Goal: Task Accomplishment & Management: Complete application form

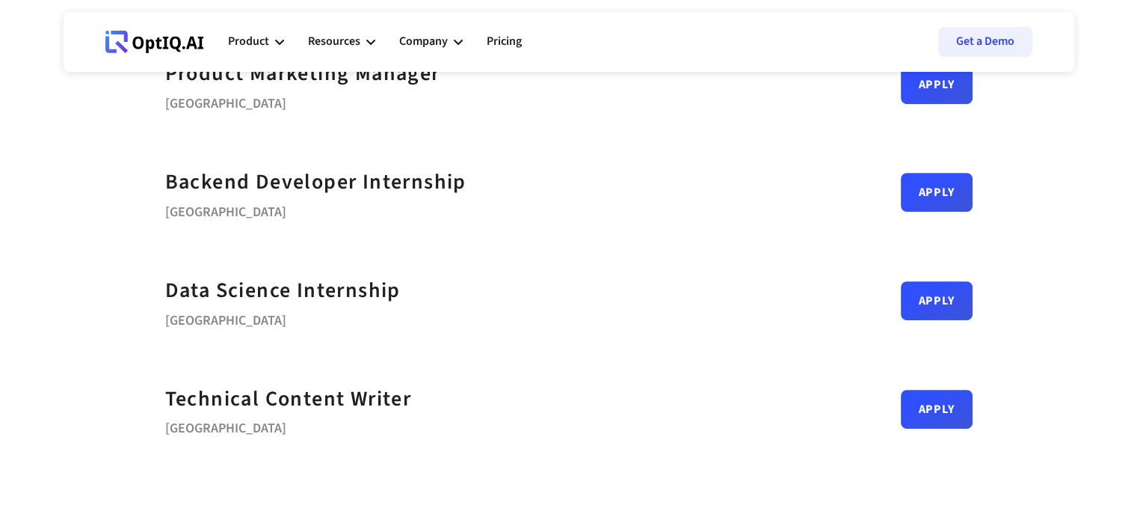
scroll to position [714, 0]
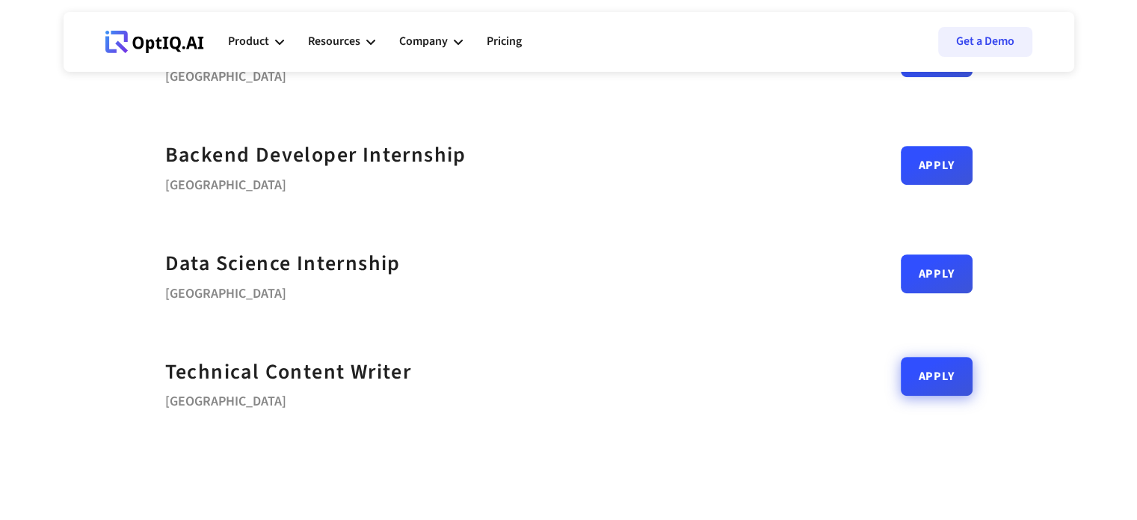
click at [920, 390] on link "Apply" at bounding box center [937, 376] width 72 height 39
drag, startPoint x: 959, startPoint y: 358, endPoint x: 925, endPoint y: 381, distance: 40.9
click at [925, 381] on div "Technical Content Writer Bengaluru Apply" at bounding box center [569, 382] width 808 height 108
click at [925, 381] on link "Apply" at bounding box center [937, 376] width 72 height 39
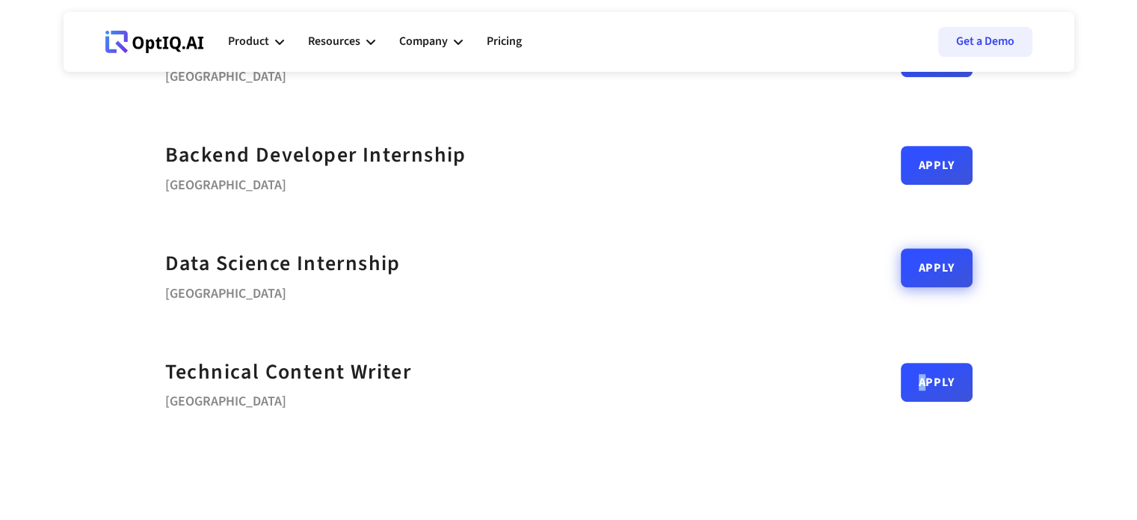
click at [929, 280] on link "Apply" at bounding box center [937, 267] width 72 height 39
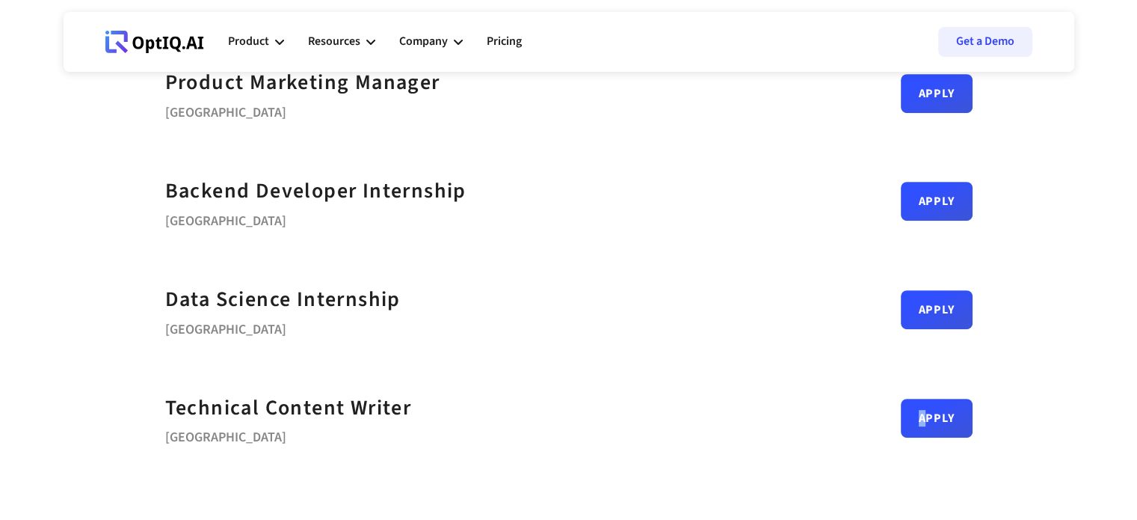
scroll to position [679, 0]
click at [955, 299] on link "Apply" at bounding box center [937, 302] width 72 height 39
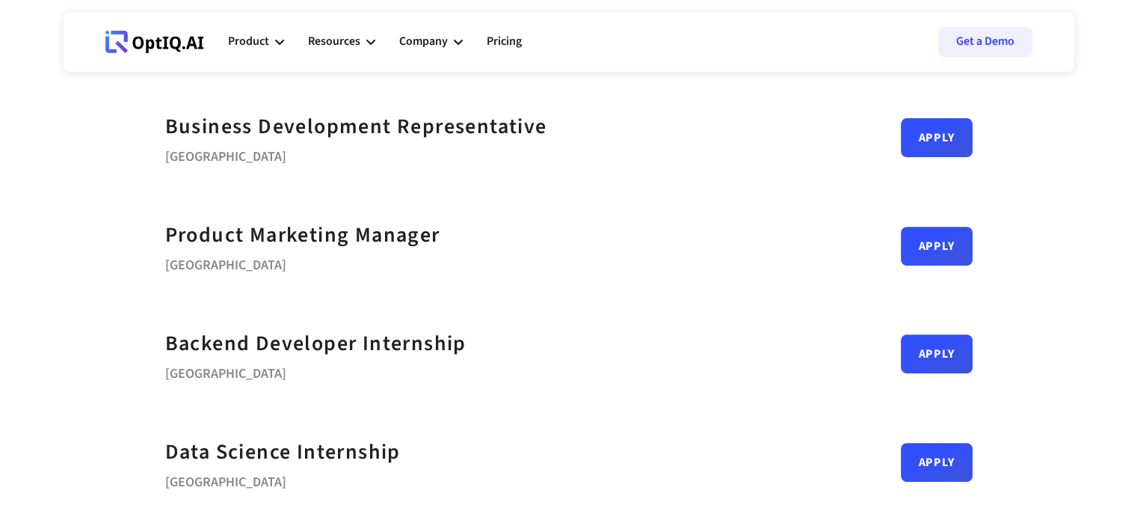
scroll to position [525, 0]
click at [912, 262] on div "Apply" at bounding box center [937, 246] width 72 height 39
click at [932, 247] on link "Apply" at bounding box center [937, 240] width 72 height 39
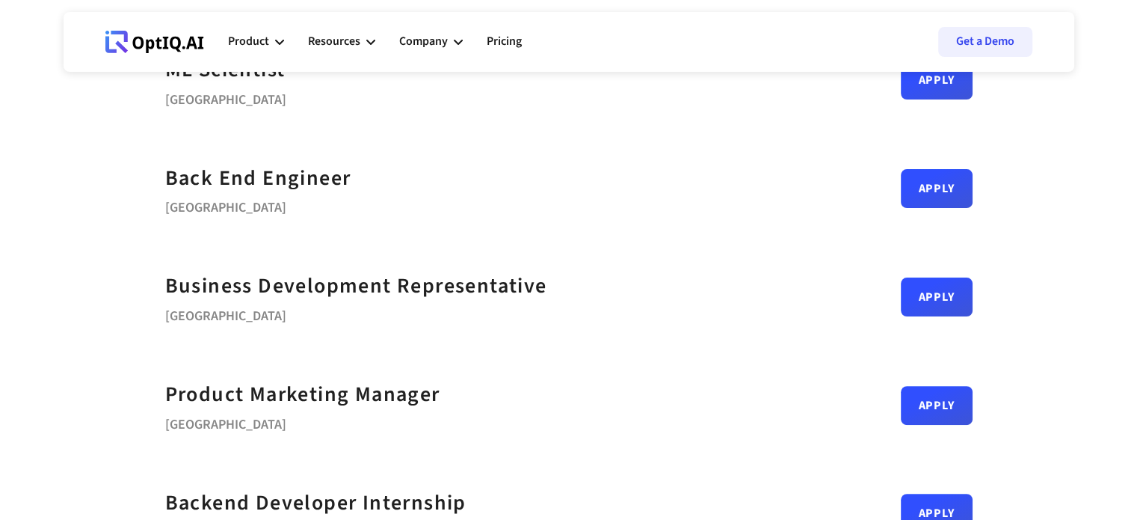
scroll to position [365, 0]
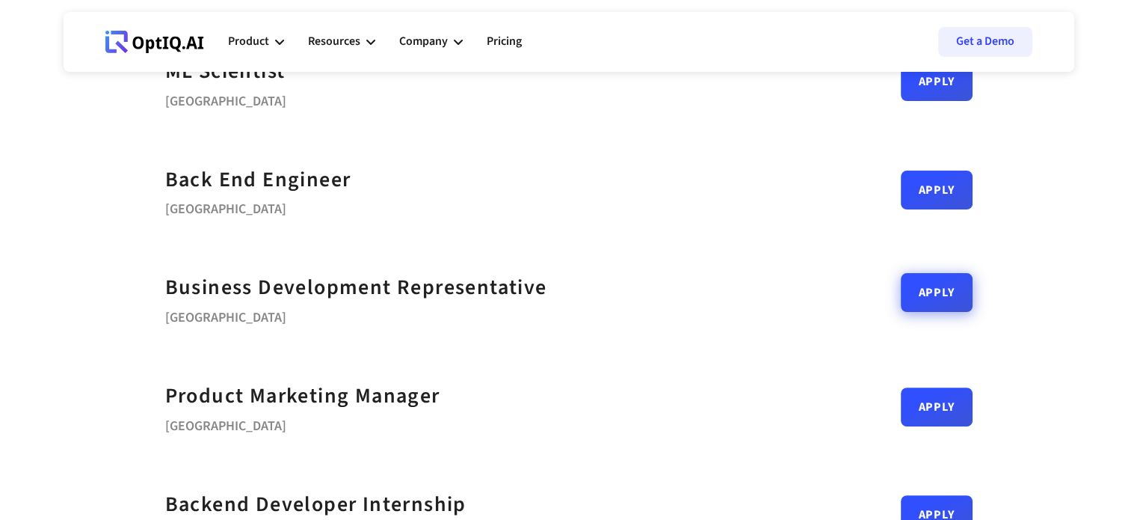
click at [914, 310] on link "Apply" at bounding box center [937, 292] width 72 height 39
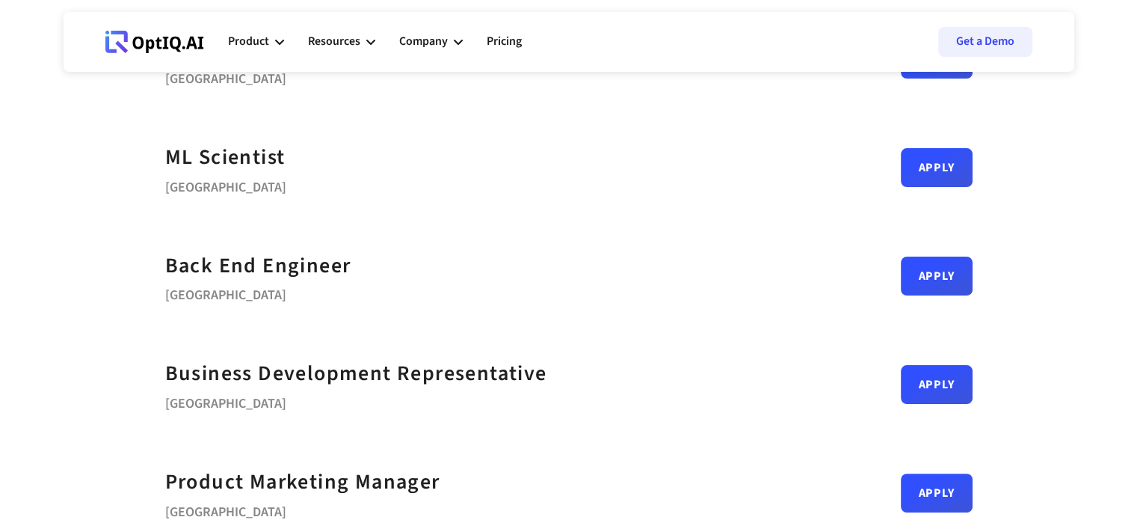
scroll to position [278, 0]
click at [925, 279] on link "Apply" at bounding box center [937, 270] width 72 height 39
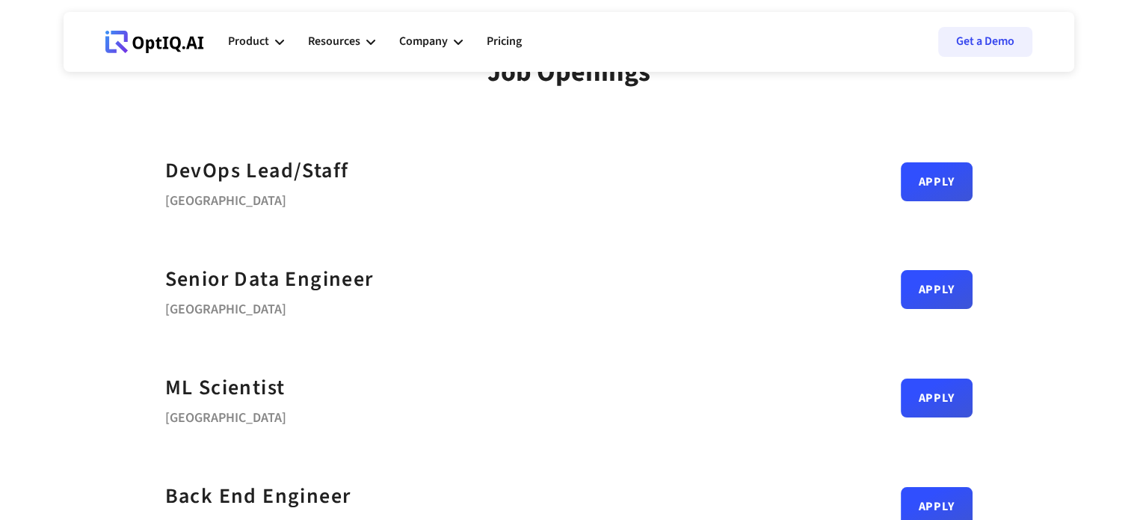
scroll to position [47, 0]
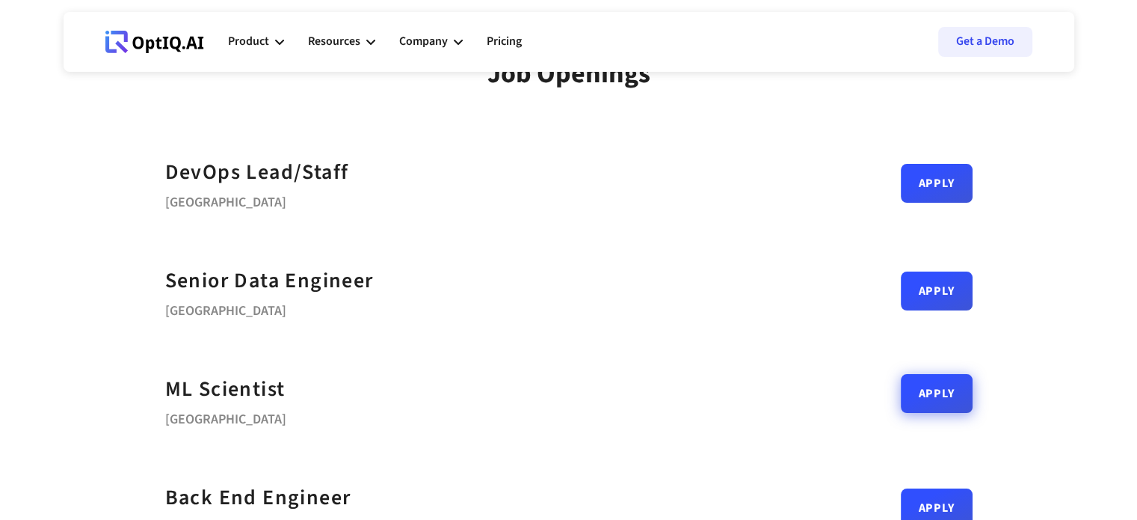
click at [930, 406] on link "Apply" at bounding box center [937, 393] width 72 height 39
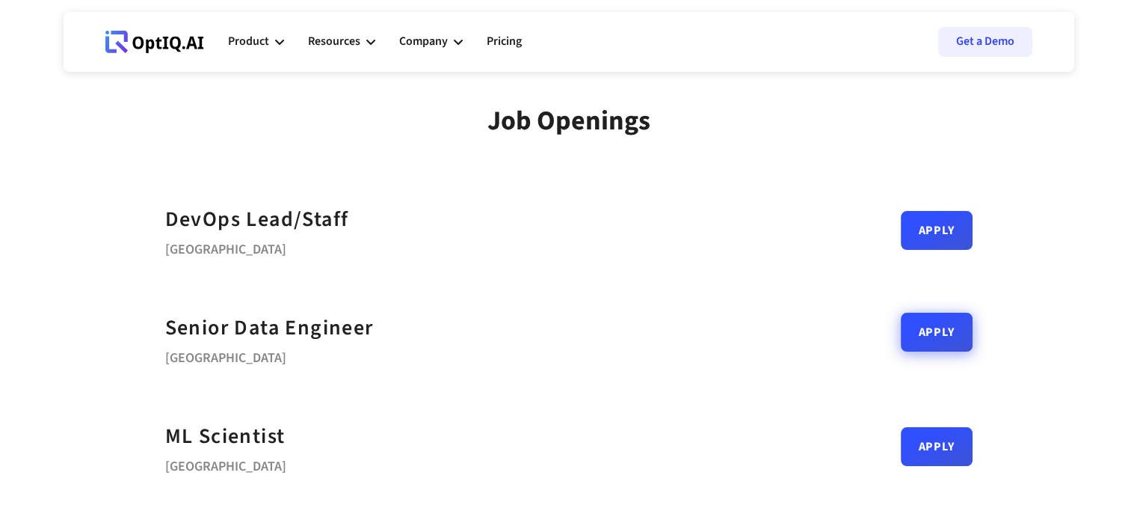
click at [933, 324] on link "Apply" at bounding box center [937, 332] width 72 height 39
click at [944, 234] on link "Apply" at bounding box center [937, 224] width 72 height 39
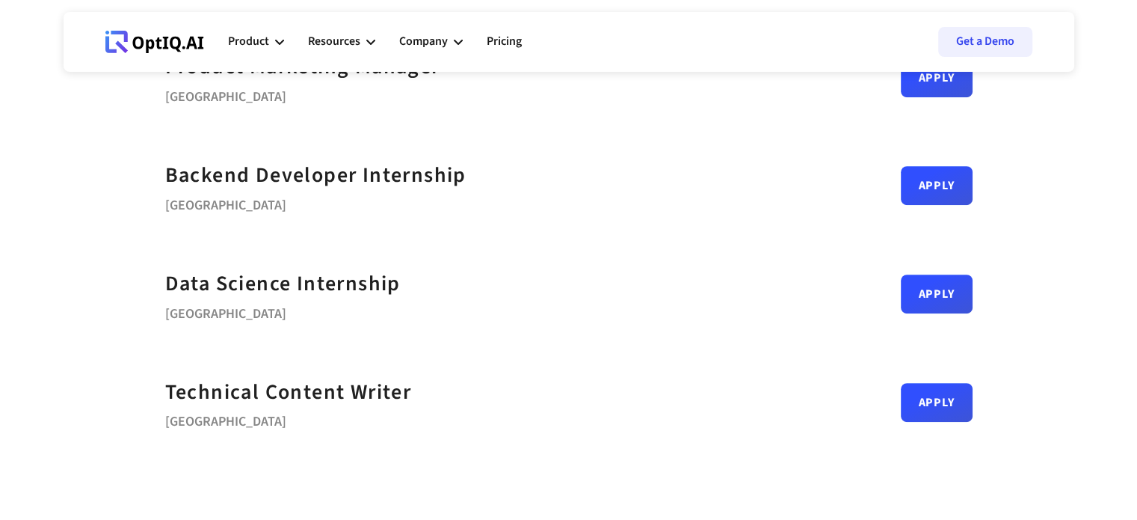
scroll to position [697, 0]
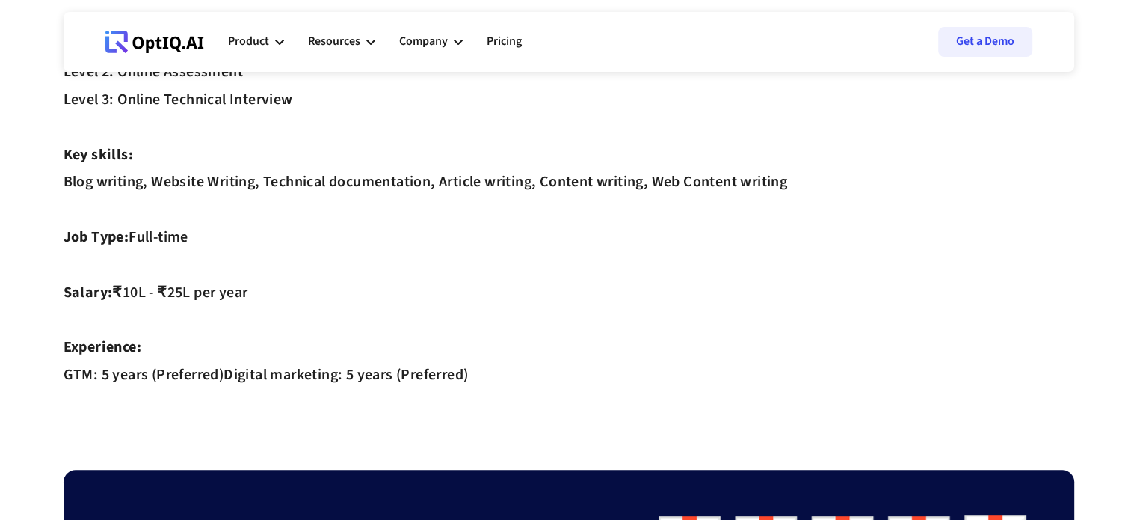
scroll to position [654, 0]
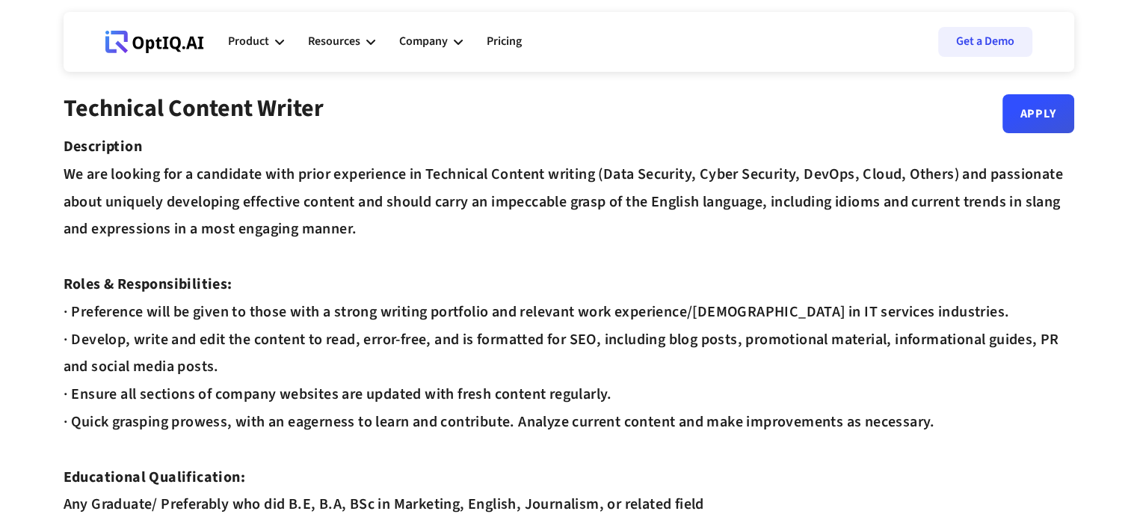
scroll to position [0, 0]
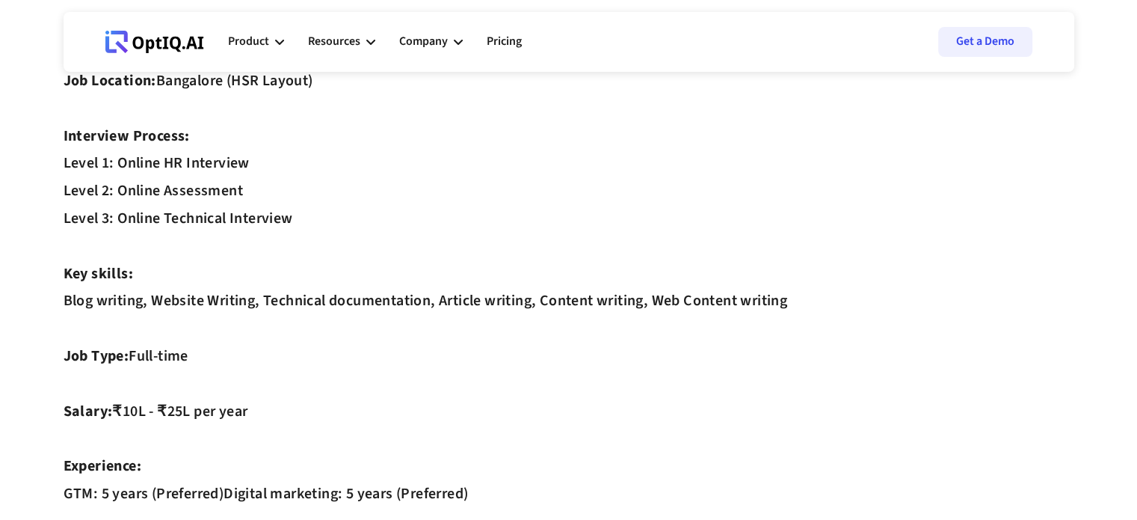
scroll to position [625, 0]
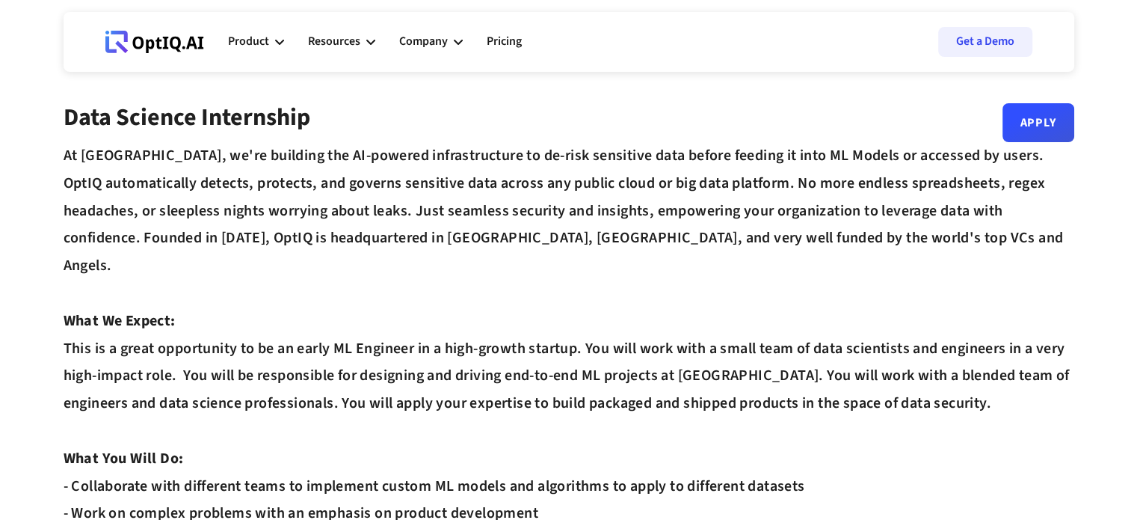
scroll to position [40, 0]
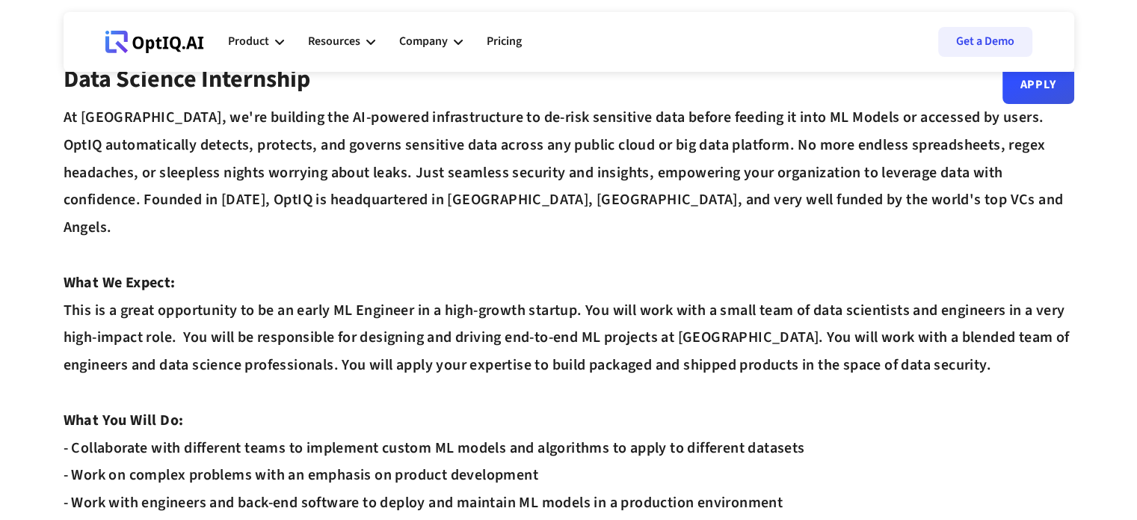
click at [339, 409] on div "At [GEOGRAPHIC_DATA], we're building the AI-powered infrastructure to de-risk s…" at bounding box center [569, 420] width 1011 height 633
click at [414, 419] on div "At [GEOGRAPHIC_DATA], we're building the AI-powered infrastructure to de-risk s…" at bounding box center [569, 420] width 1011 height 633
click at [497, 417] on div "At OptIQ, we're building the AI-powered infrastructure to de-risk sensitive dat…" at bounding box center [569, 420] width 1011 height 633
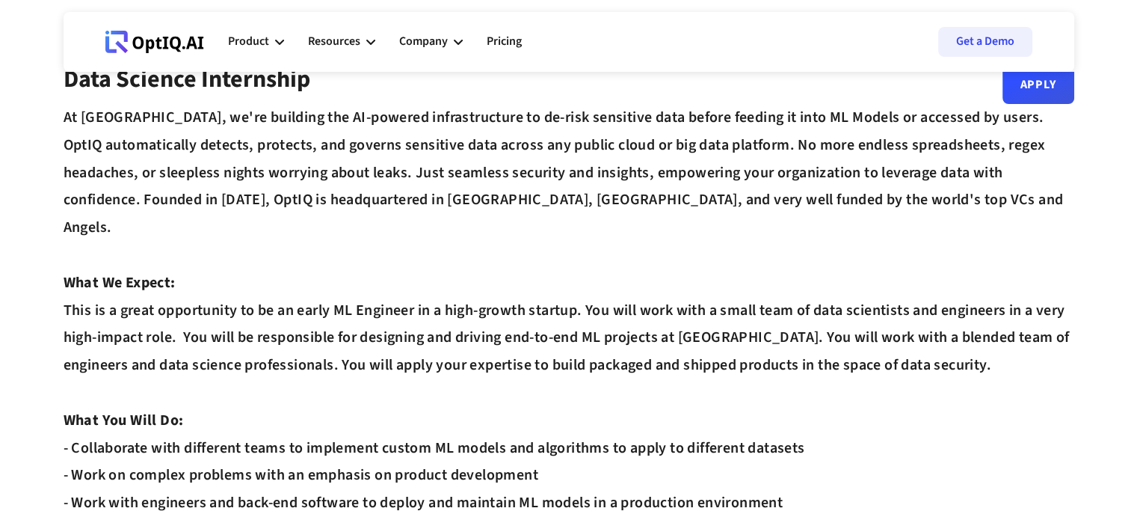
click at [583, 419] on div "At OptIQ, we're building the AI-powered infrastructure to de-risk sensitive dat…" at bounding box center [569, 420] width 1011 height 633
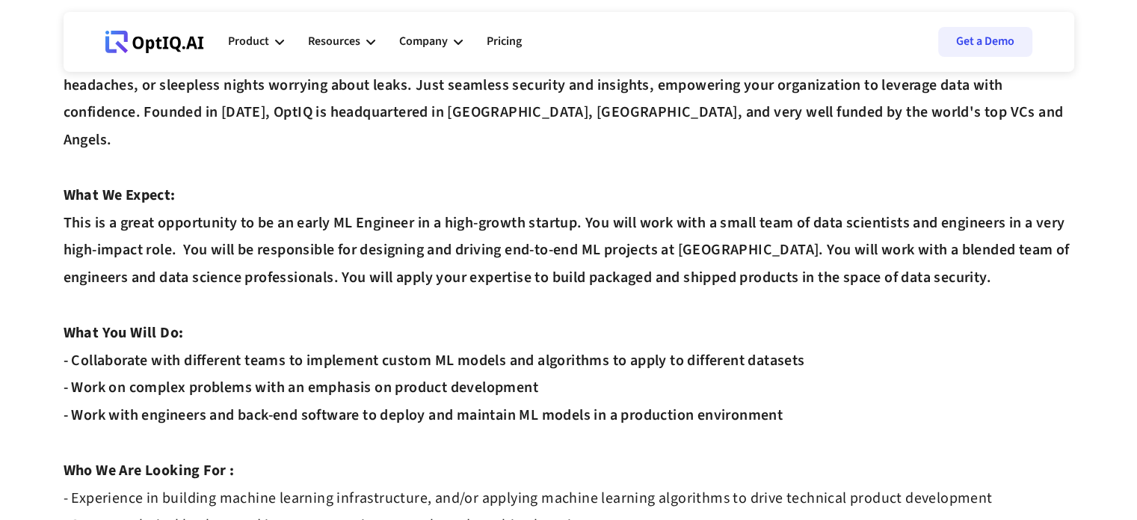
scroll to position [129, 0]
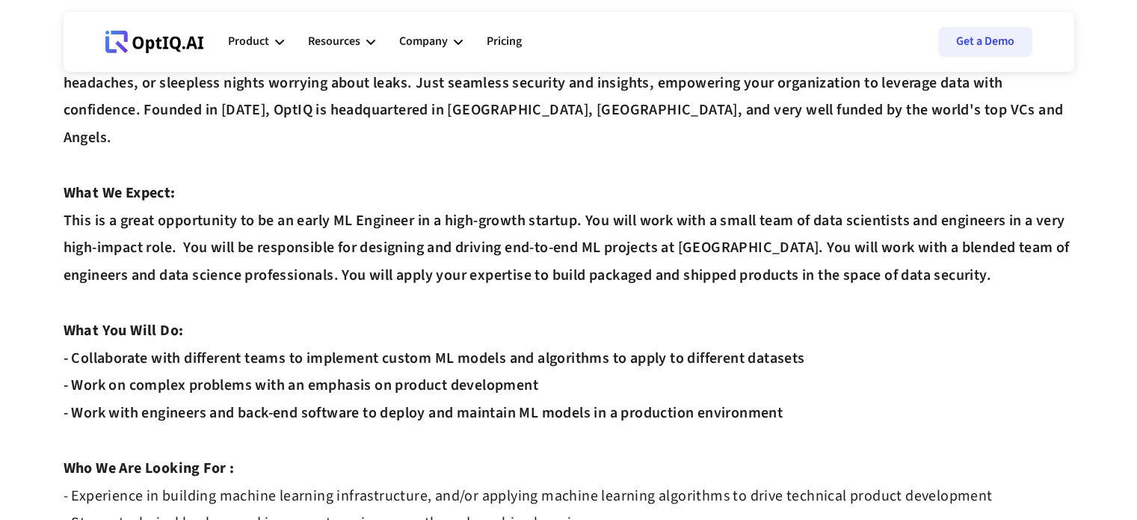
click at [272, 335] on div "At OptIQ, we're building the AI-powered infrastructure to de-risk sensitive dat…" at bounding box center [569, 330] width 1011 height 633
click at [407, 343] on div "At OptIQ, we're building the AI-powered infrastructure to de-risk sensitive dat…" at bounding box center [569, 330] width 1011 height 633
click at [469, 333] on div "At OptIQ, we're building the AI-powered infrastructure to de-risk sensitive dat…" at bounding box center [569, 330] width 1011 height 633
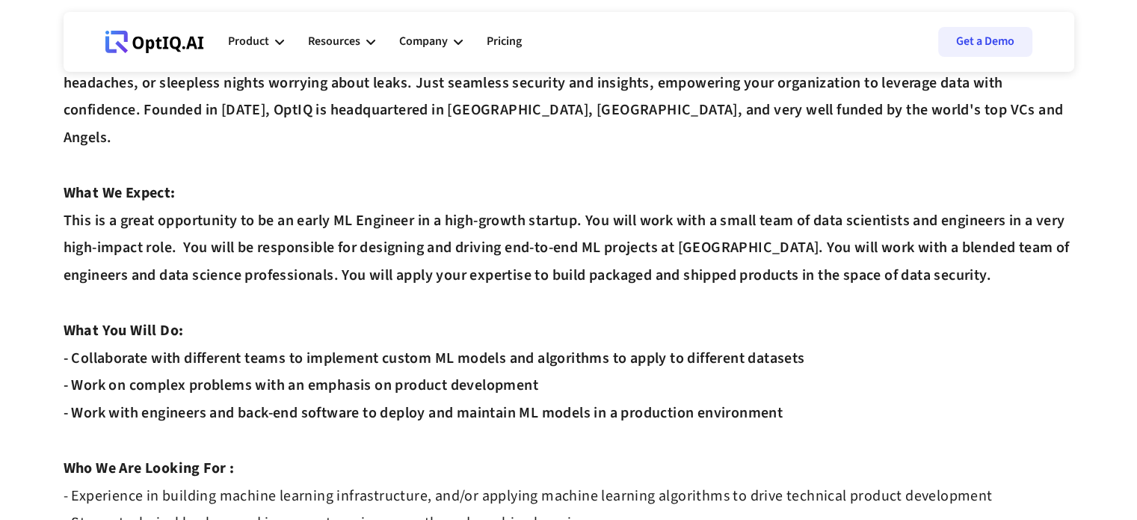
click at [563, 326] on div "At OptIQ, we're building the AI-powered infrastructure to de-risk sensitive dat…" at bounding box center [569, 330] width 1011 height 633
click at [634, 333] on div "At OptIQ, we're building the AI-powered infrastructure to de-risk sensitive dat…" at bounding box center [569, 330] width 1011 height 633
click at [726, 325] on div "At OptIQ, we're building the AI-powered infrastructure to de-risk sensitive dat…" at bounding box center [569, 330] width 1011 height 633
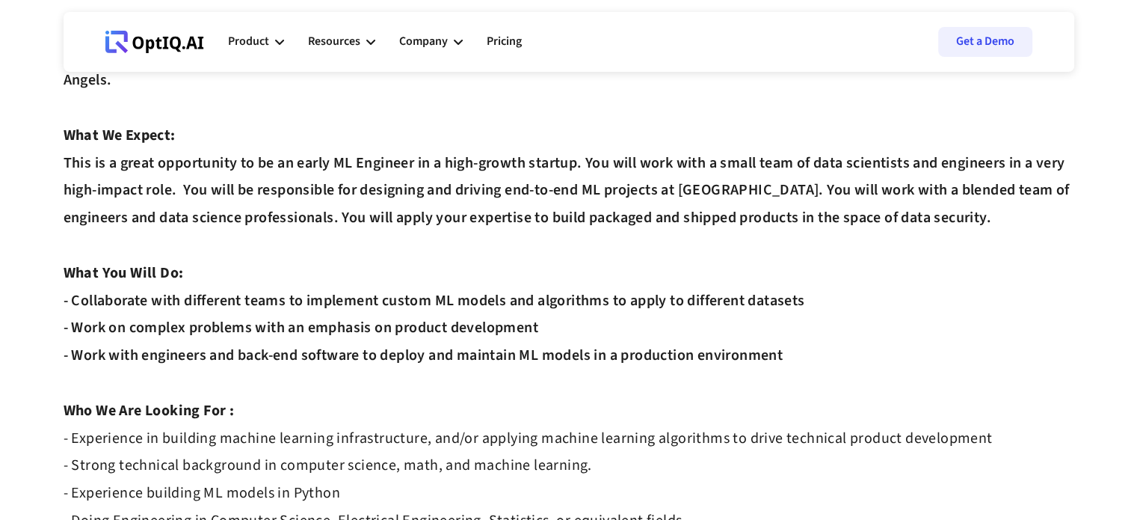
scroll to position [188, 0]
click at [316, 336] on div "At OptIQ, we're building the AI-powered infrastructure to de-risk sensitive dat…" at bounding box center [569, 272] width 1011 height 633
click at [440, 339] on div "At OptIQ, we're building the AI-powered infrastructure to de-risk sensitive dat…" at bounding box center [569, 272] width 1011 height 633
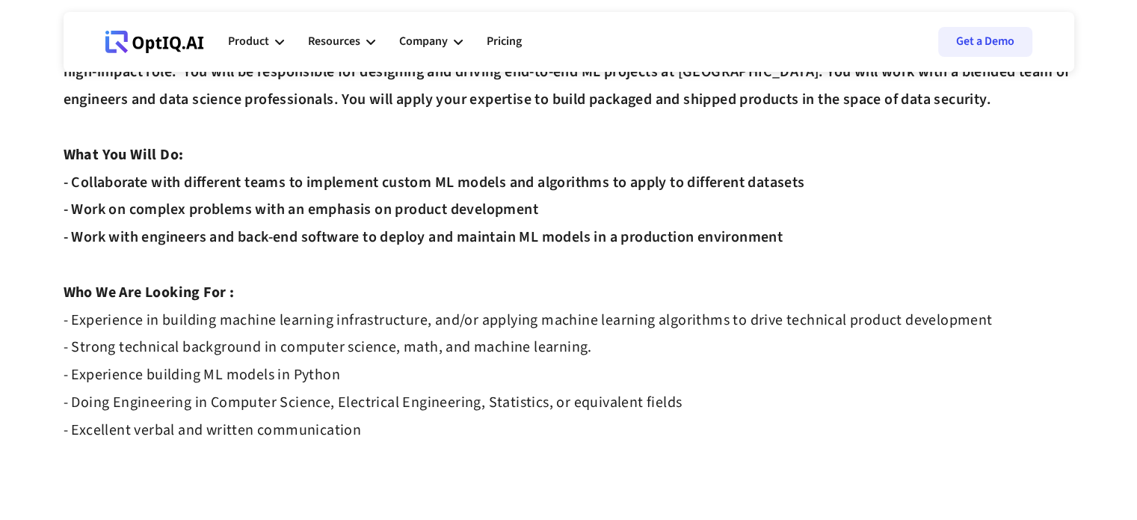
scroll to position [366, 0]
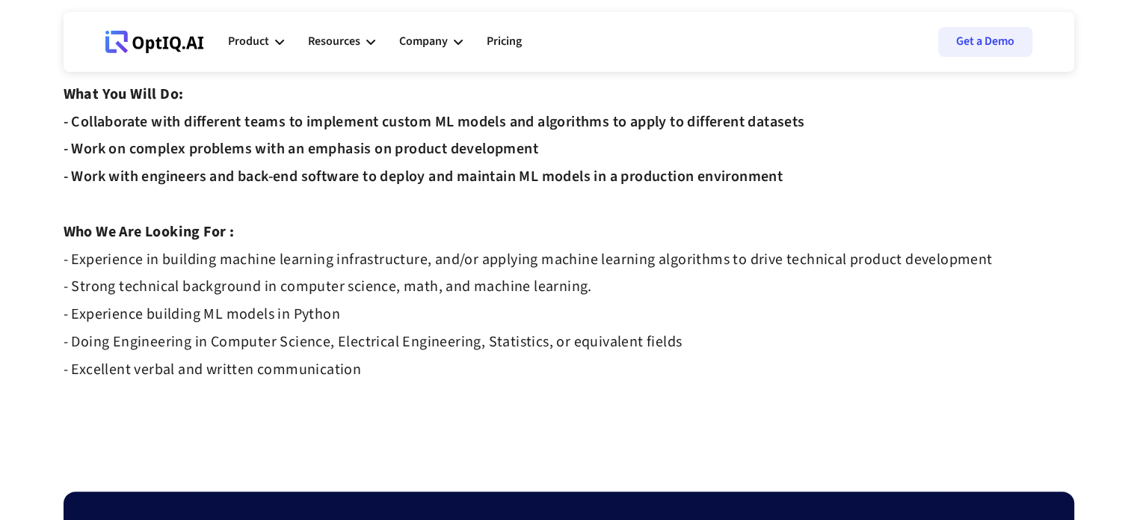
click at [227, 309] on strong "- Experience in building machine learning infrastructure, and/or applying machi…" at bounding box center [528, 314] width 929 height 131
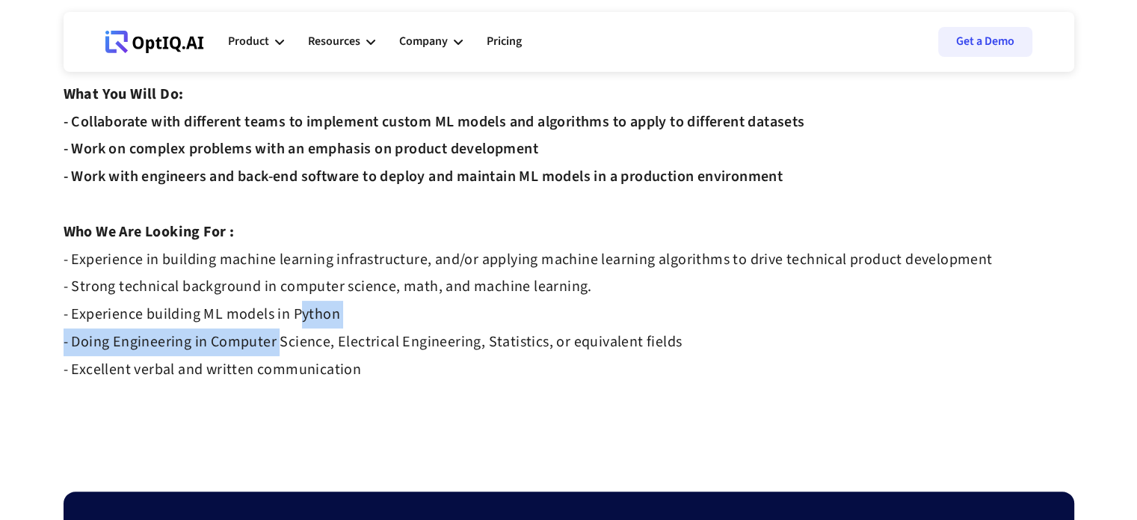
drag, startPoint x: 227, startPoint y: 309, endPoint x: 327, endPoint y: 283, distance: 103.6
click at [327, 283] on strong "- Experience in building machine learning infrastructure, and/or applying machi…" at bounding box center [528, 314] width 929 height 131
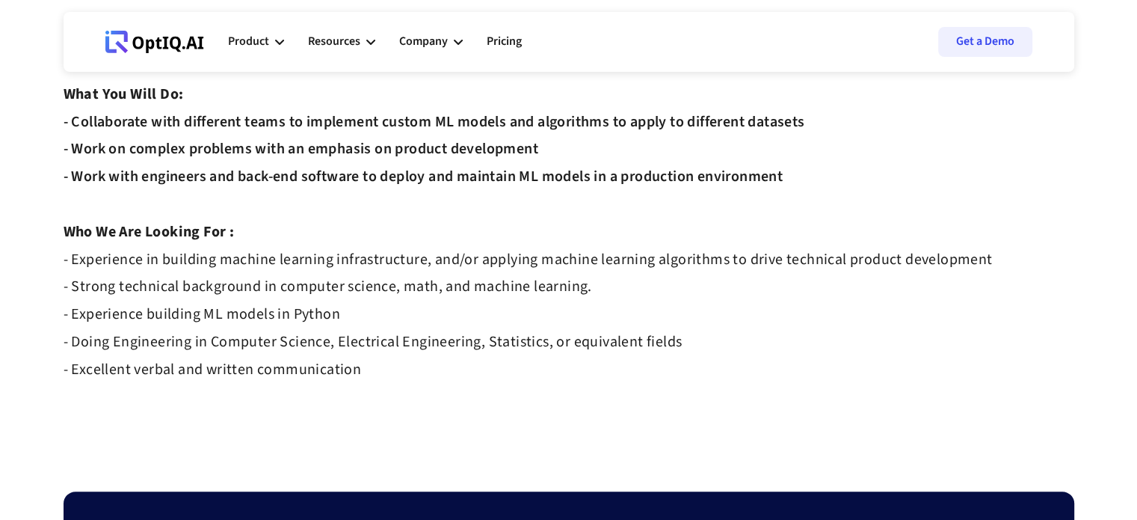
click at [325, 316] on strong "- Experience in building machine learning infrastructure, and/or applying machi…" at bounding box center [528, 314] width 929 height 131
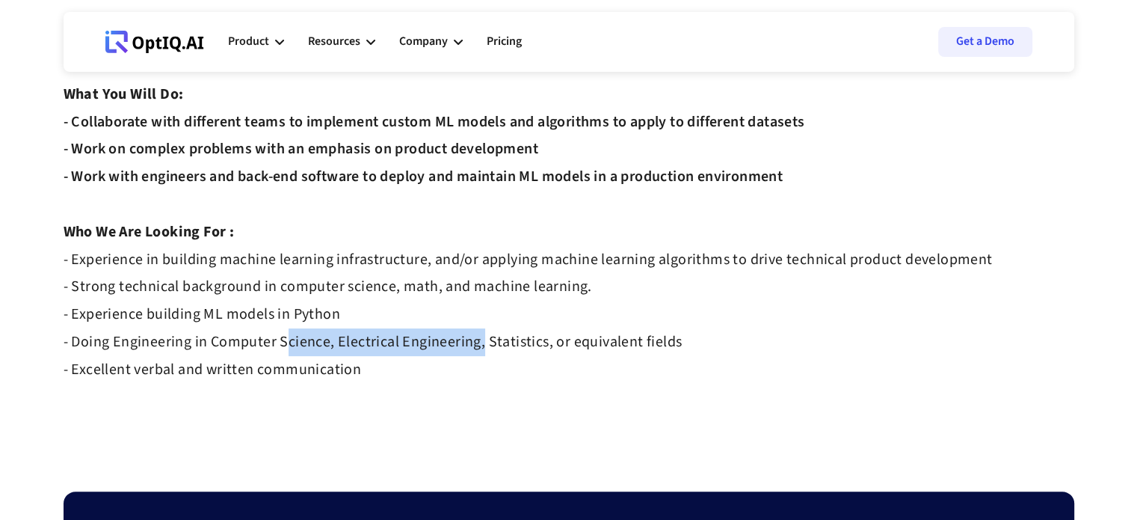
drag, startPoint x: 325, startPoint y: 316, endPoint x: 435, endPoint y: 325, distance: 111.1
click at [435, 325] on div "At OptIQ, we're building the AI-powered infrastructure to de-risk sensitive dat…" at bounding box center [569, 94] width 1011 height 633
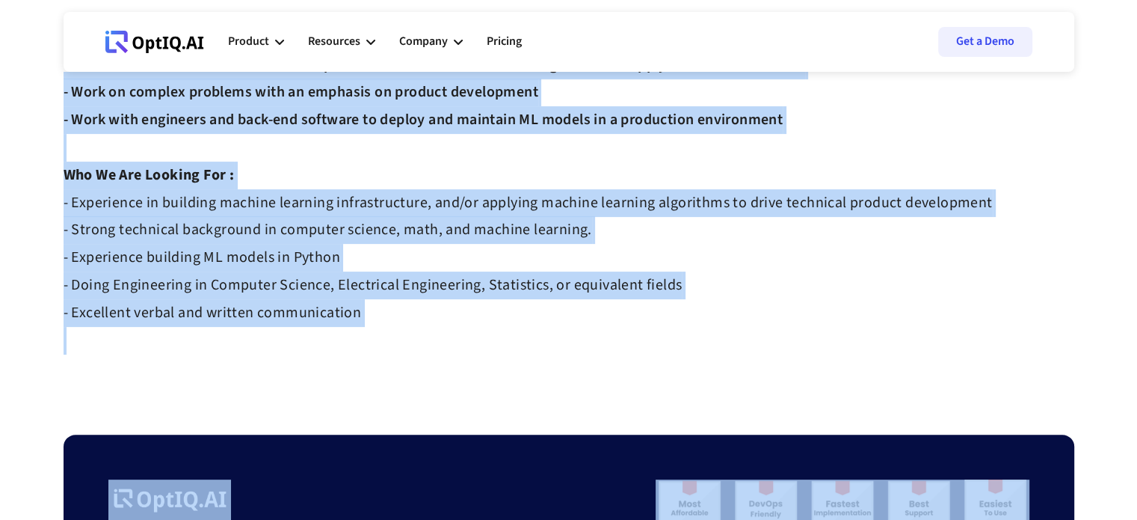
scroll to position [433, 0]
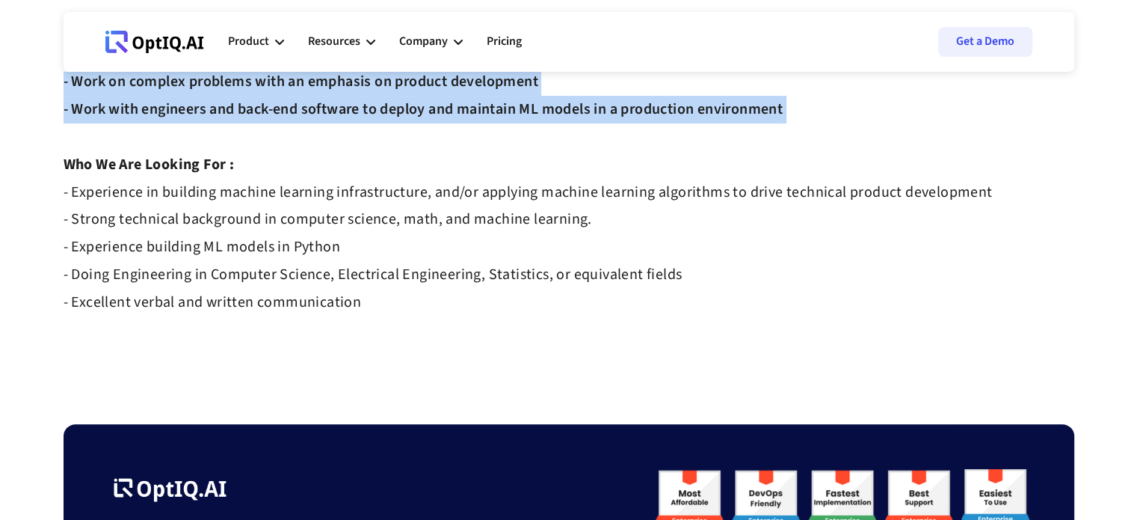
drag, startPoint x: 67, startPoint y: 167, endPoint x: 483, endPoint y: 117, distance: 419.5
click at [483, 117] on div "At OptIQ, we're building the AI-powered infrastructure to de-risk sensitive dat…" at bounding box center [569, 27] width 1011 height 633
copy div "At OptIQ, we're building the AI-powered infrastructure to de-risk sensitive dat…"
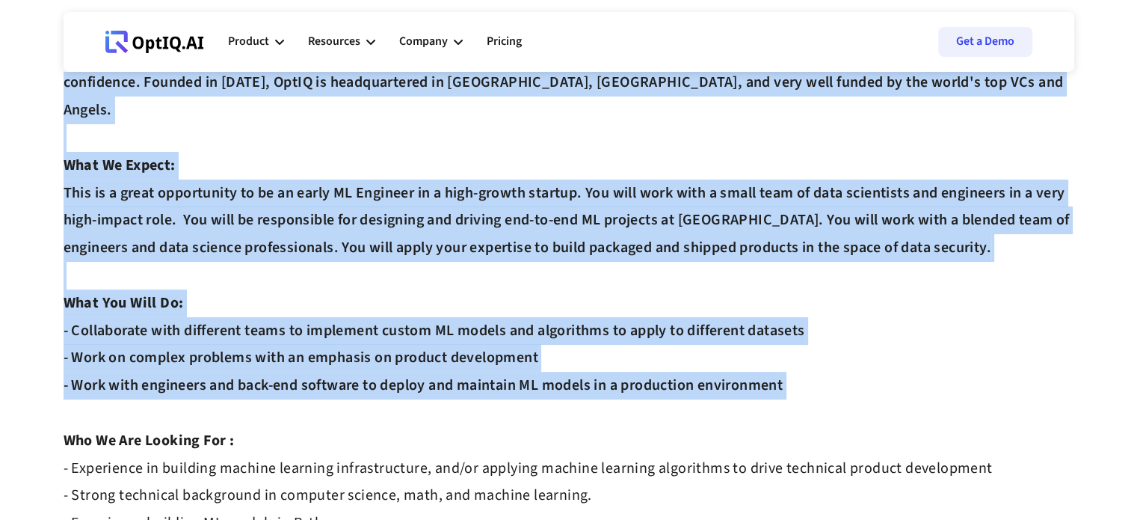
scroll to position [0, 0]
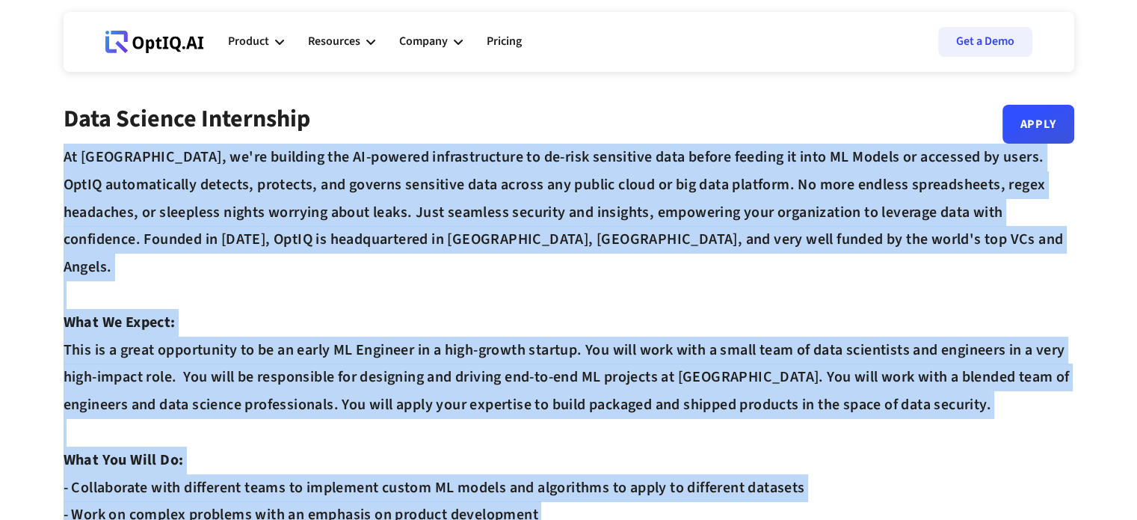
click at [619, 281] on div "At OptIQ, we're building the AI-powered infrastructure to de-risk sensitive dat…" at bounding box center [569, 460] width 1011 height 633
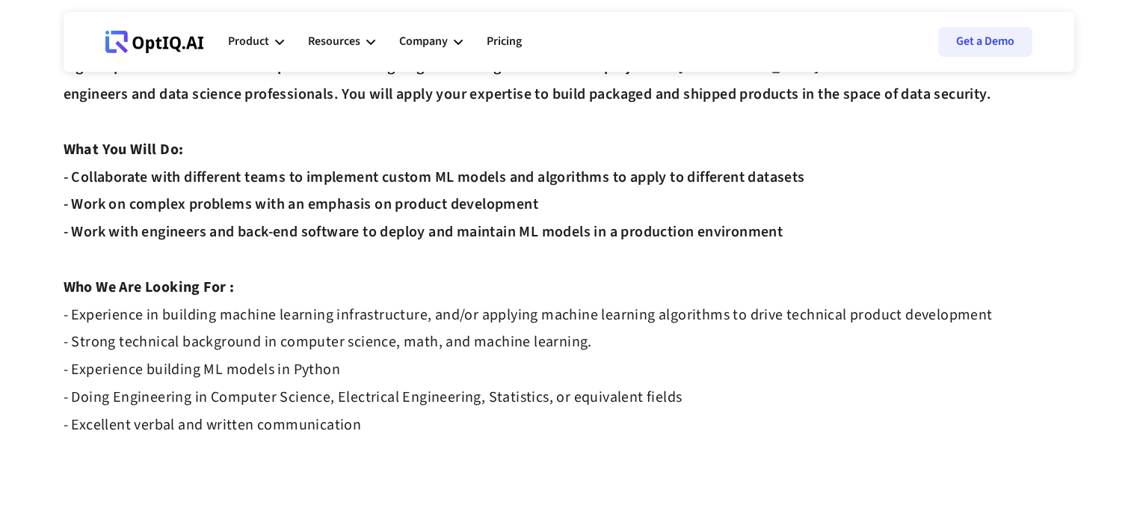
scroll to position [304, 0]
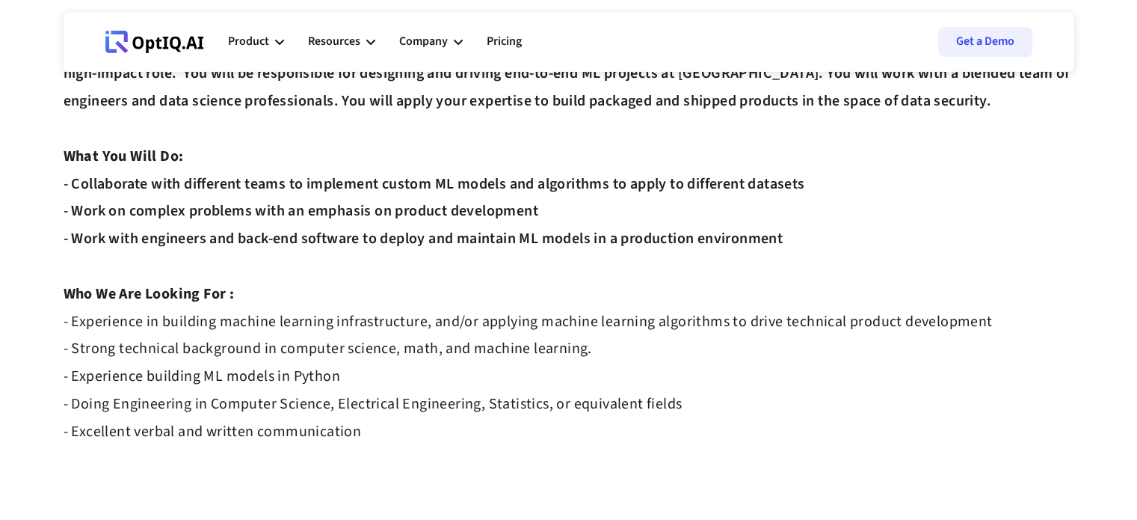
click at [473, 311] on strong "- Experience in building machine learning infrastructure, and/or applying machi…" at bounding box center [528, 376] width 929 height 131
click at [642, 279] on div "At OptIQ, we're building the AI-powered infrastructure to de-risk sensitive dat…" at bounding box center [569, 156] width 1011 height 633
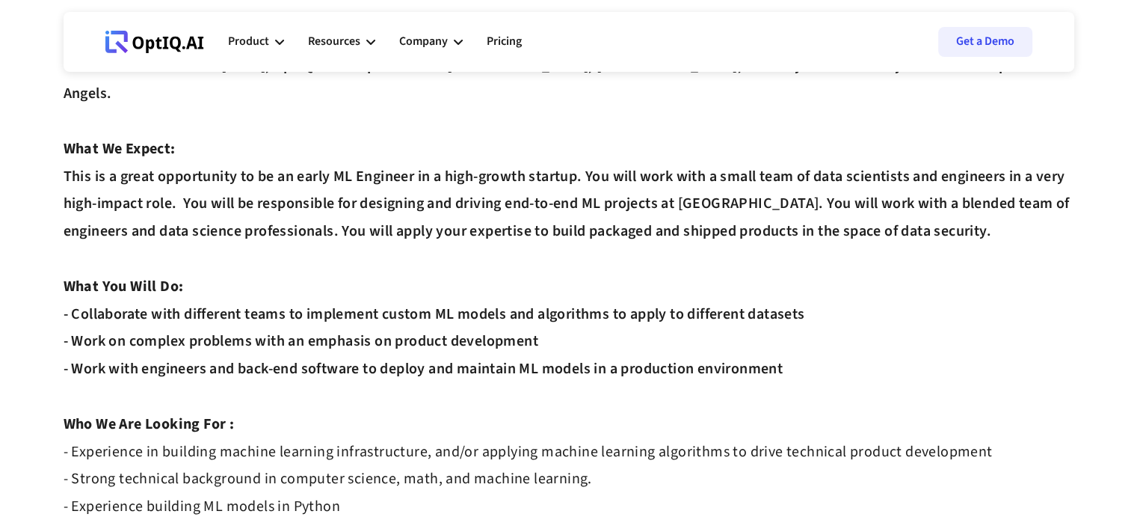
scroll to position [158, 0]
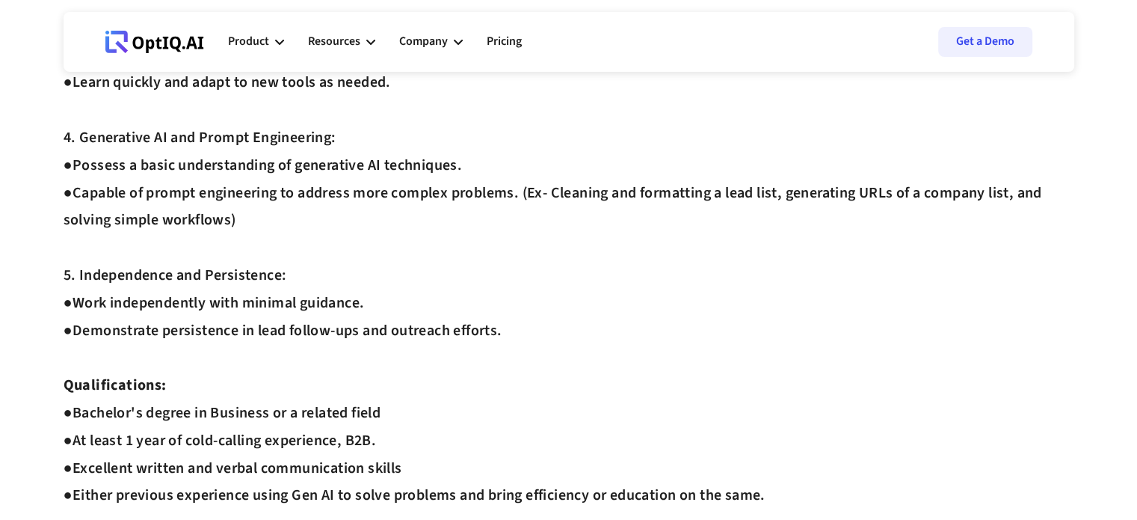
scroll to position [569, 0]
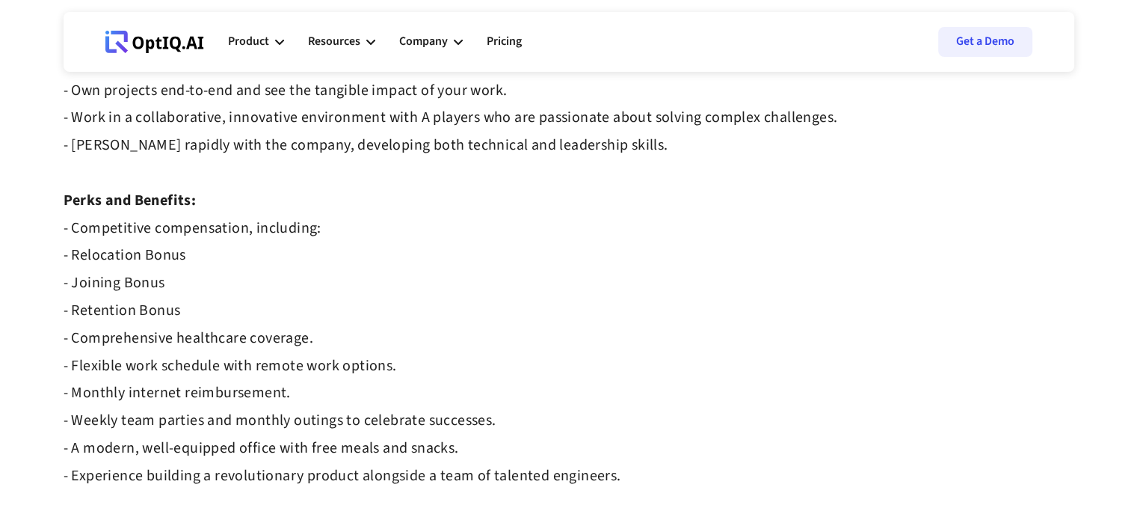
scroll to position [1332, 0]
click at [223, 229] on strong "- Competitive compensation, including: - Relocation Bonus - Joining Bonus - Ret…" at bounding box center [343, 352] width 558 height 268
click at [152, 249] on strong "- Competitive compensation, including: - Relocation Bonus - Joining Bonus - Ret…" at bounding box center [343, 352] width 558 height 268
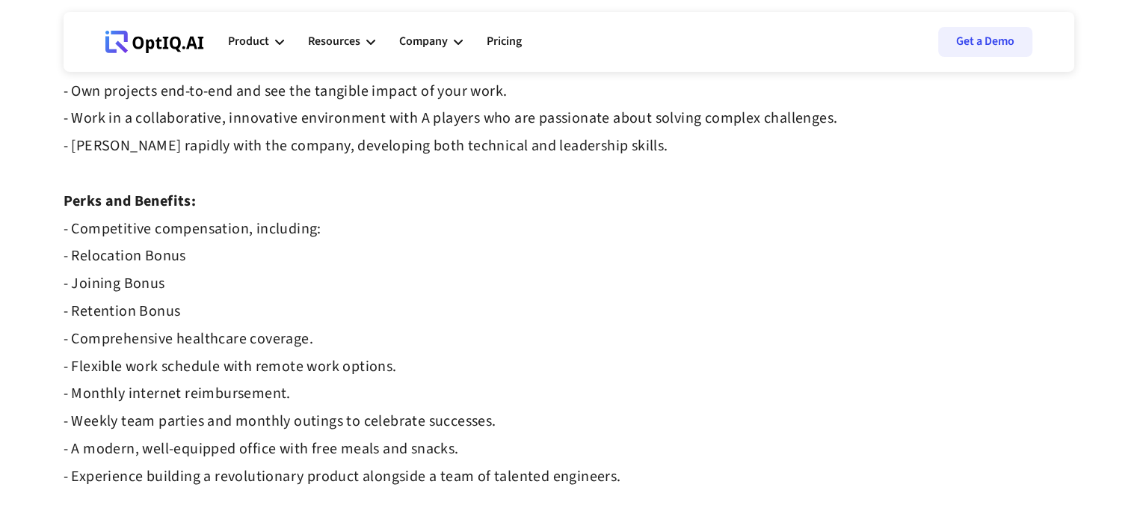
click at [152, 249] on strong "- Competitive compensation, including: - Relocation Bonus - Joining Bonus - Ret…" at bounding box center [343, 352] width 558 height 268
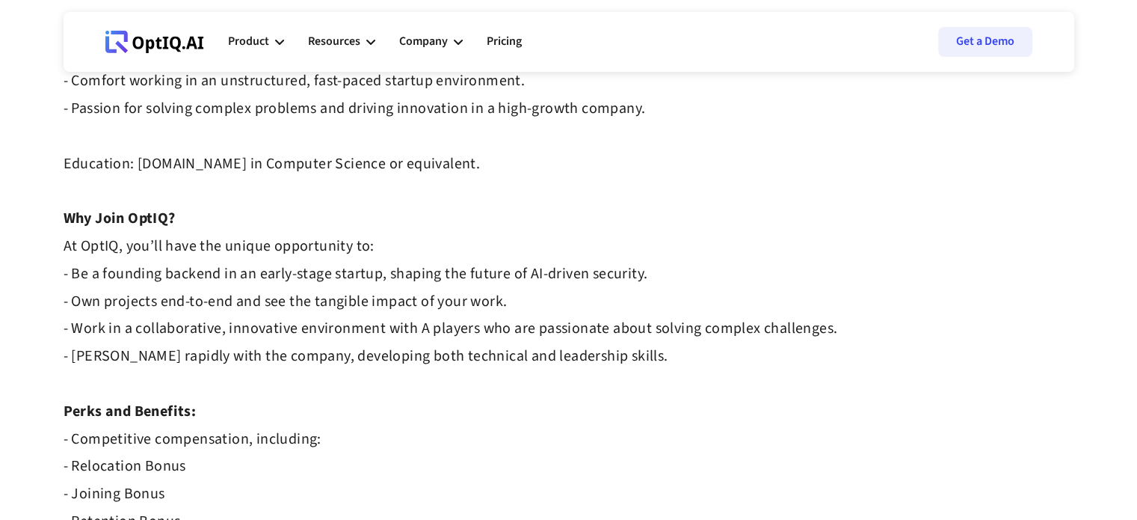
scroll to position [1119, 0]
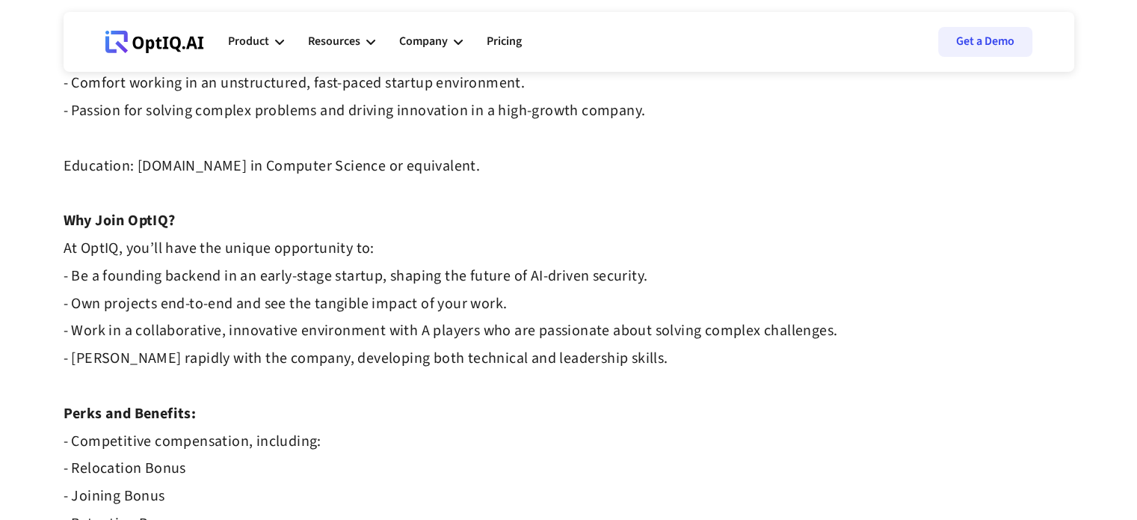
click at [171, 307] on strong "At OptIQ, you’ll have the unique opportunity to: - Be a founding backend in an …" at bounding box center [451, 303] width 775 height 131
click at [262, 310] on strong "At OptIQ, you’ll have the unique opportunity to: - Be a founding backend in an …" at bounding box center [451, 303] width 775 height 131
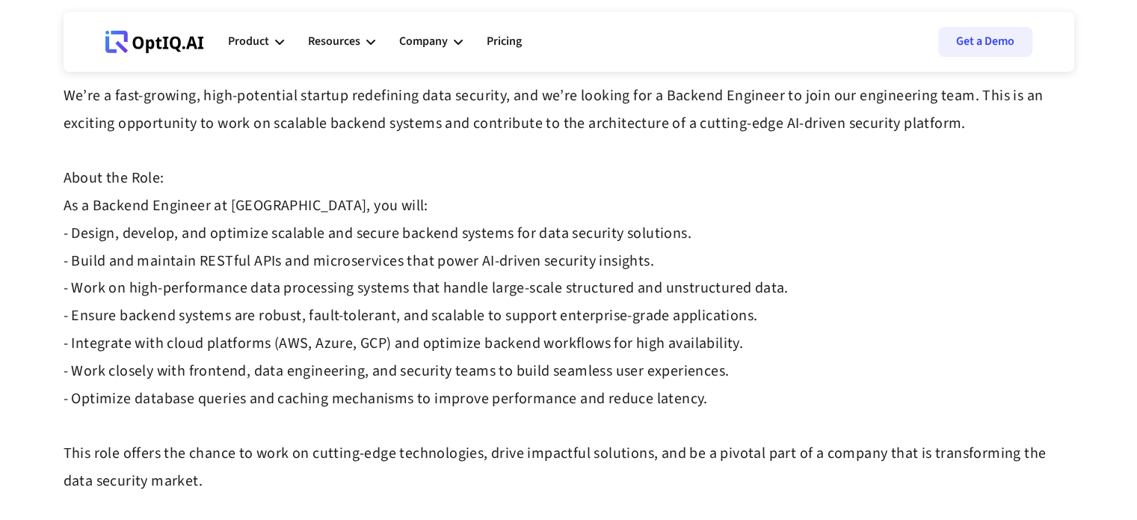
scroll to position [0, 0]
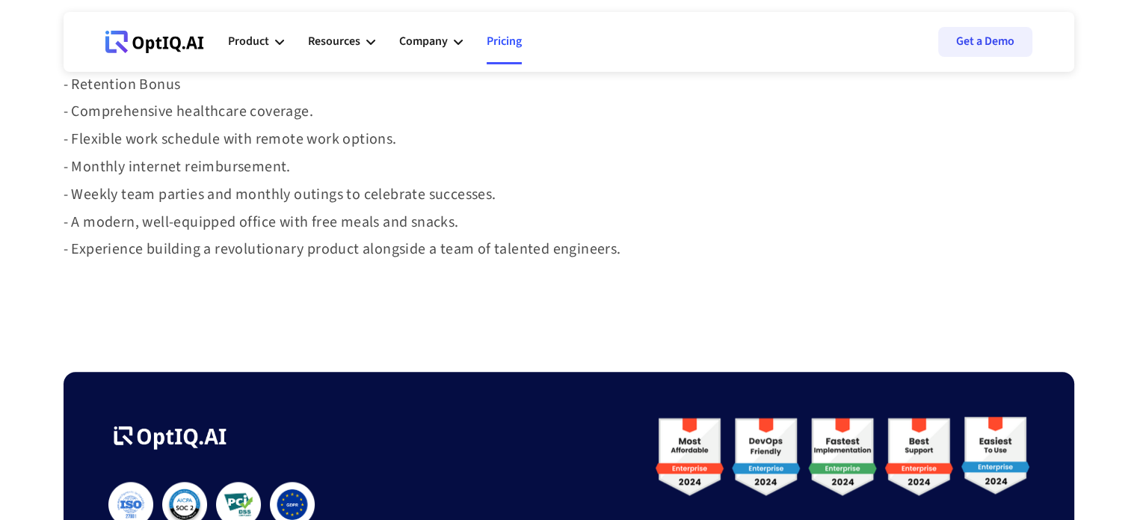
scroll to position [1632, 0]
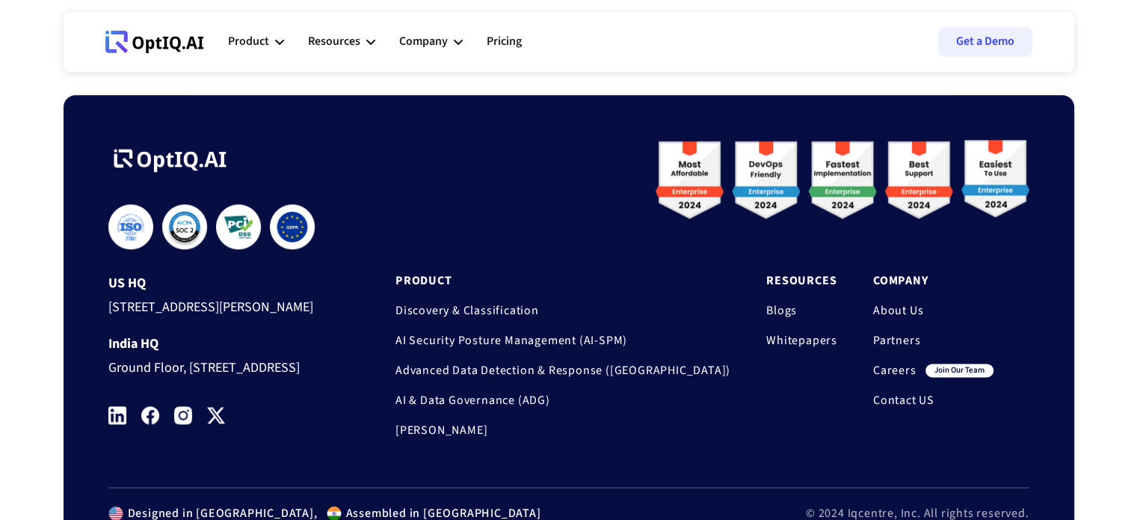
scroll to position [1831, 0]
